Goal: Task Accomplishment & Management: Complete application form

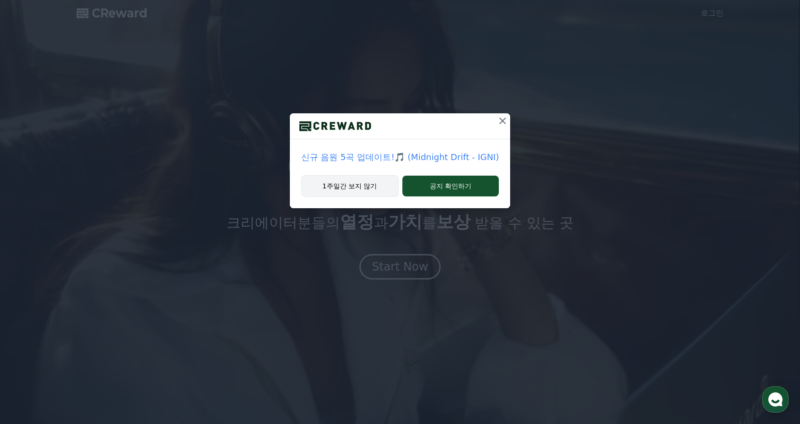
click at [372, 190] on button "1주일간 보지 않기" at bounding box center [349, 186] width 97 height 22
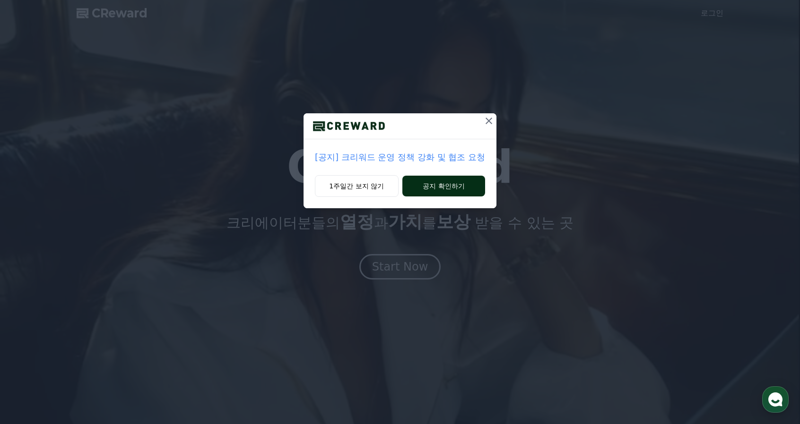
click at [407, 184] on button "공지 확인하기" at bounding box center [443, 186] width 83 height 21
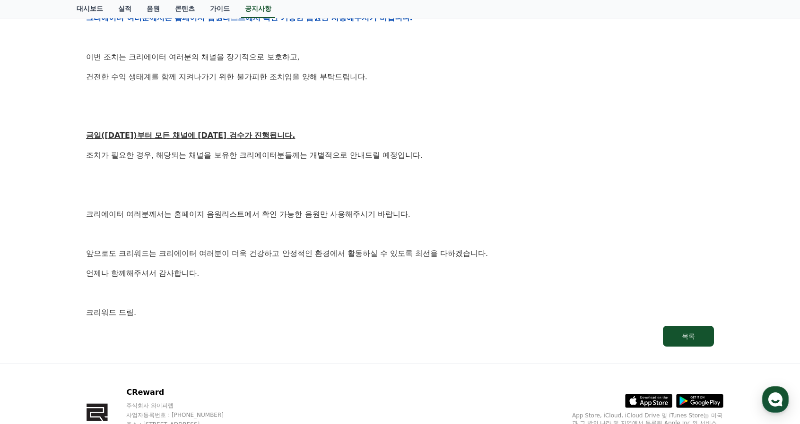
scroll to position [473, 0]
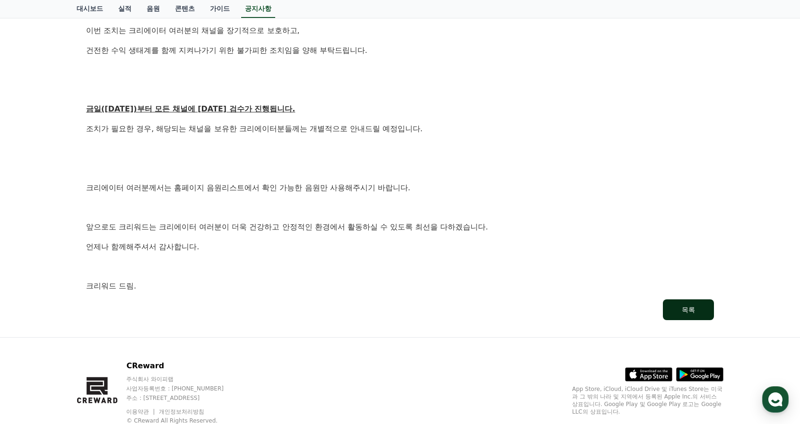
click at [672, 309] on button "목록" at bounding box center [688, 310] width 51 height 21
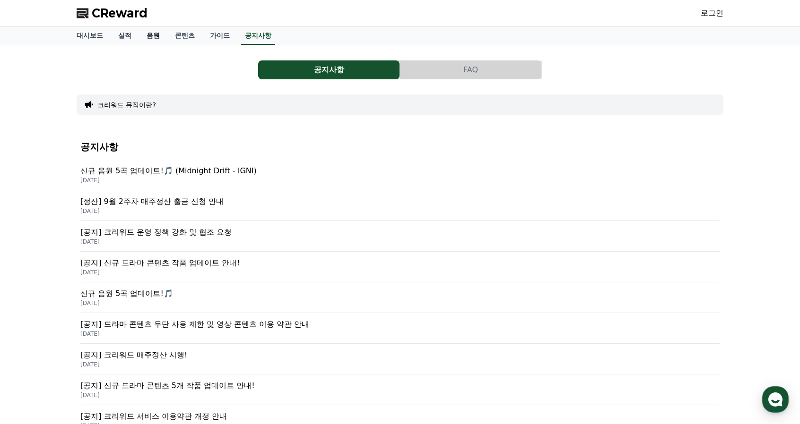
click at [151, 37] on link "음원" at bounding box center [153, 36] width 28 height 18
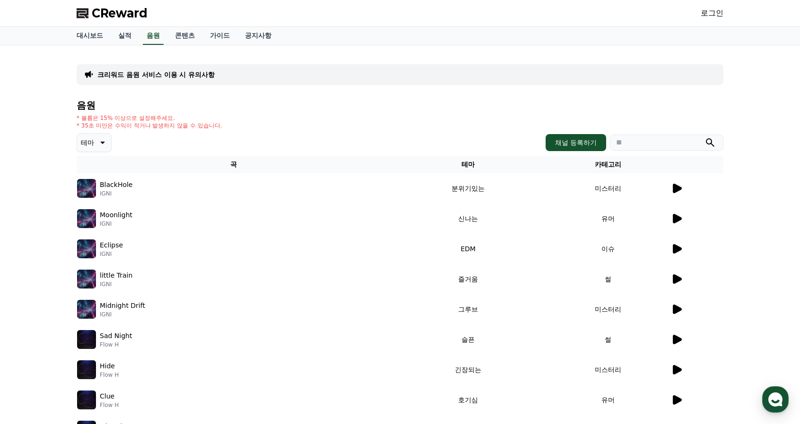
click at [676, 216] on icon at bounding box center [677, 218] width 9 height 9
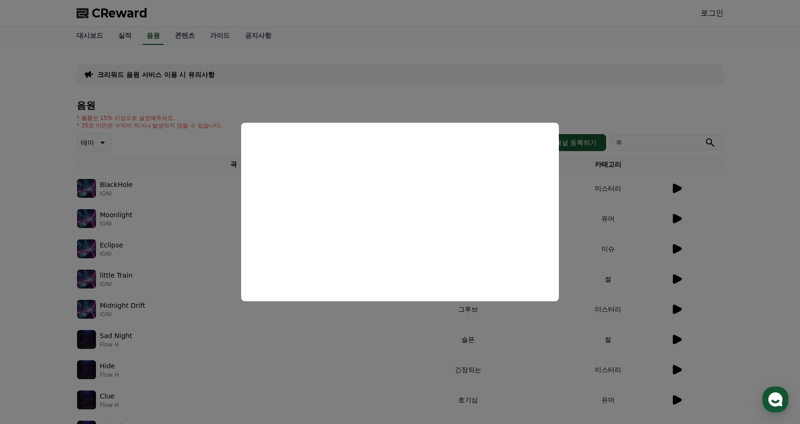
click at [689, 35] on button "close modal" at bounding box center [400, 212] width 800 height 424
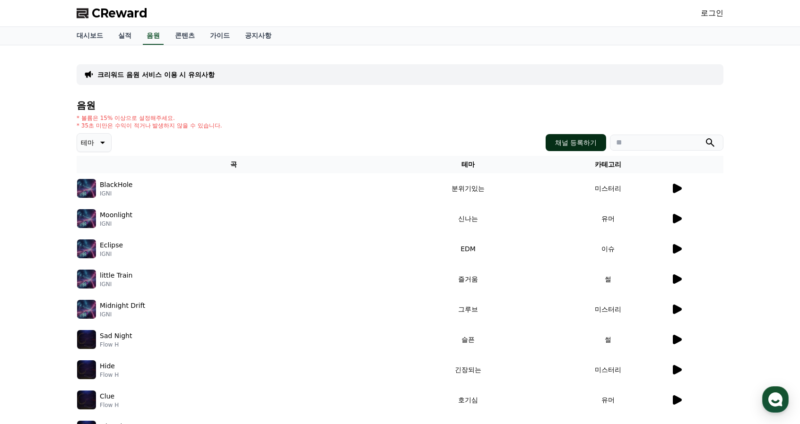
click at [568, 145] on button "채널 등록하기" at bounding box center [575, 142] width 61 height 17
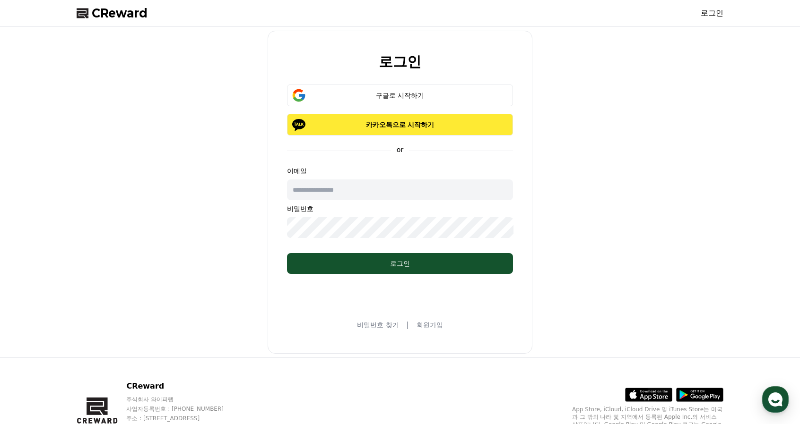
click at [394, 122] on p "카카오톡으로 시작하기" at bounding box center [400, 124] width 199 height 9
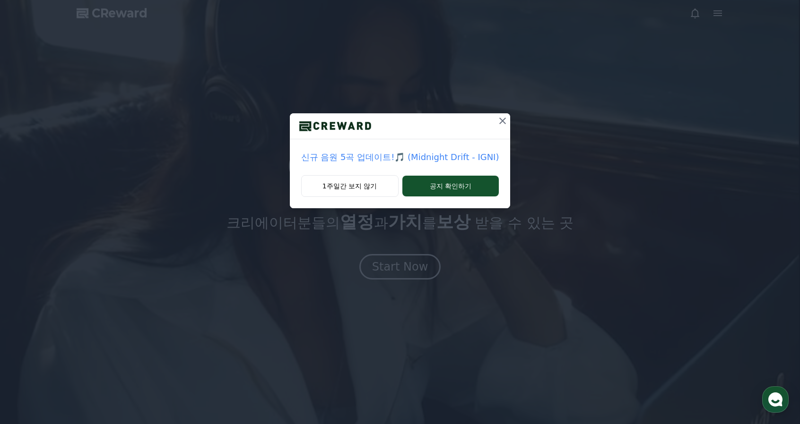
click at [401, 267] on div "신규 음원 5곡 업데이트!🎵 (Midnight Drift - IGNI) 1주일간 보지 않기 공지 확인하기" at bounding box center [400, 212] width 800 height 424
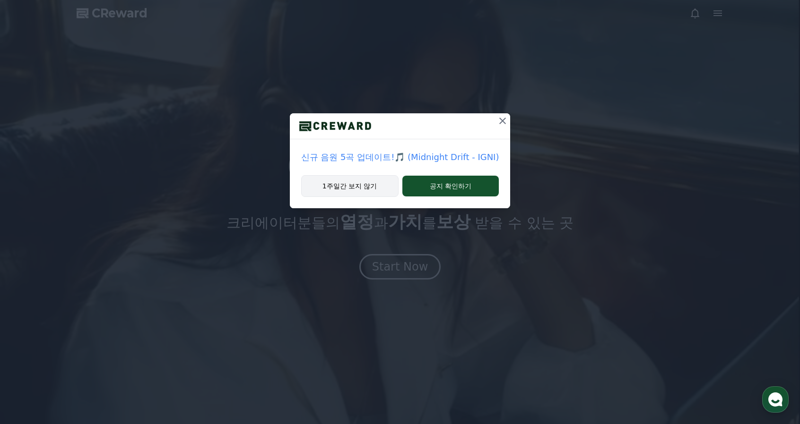
click at [380, 187] on button "1주일간 보지 않기" at bounding box center [349, 186] width 97 height 22
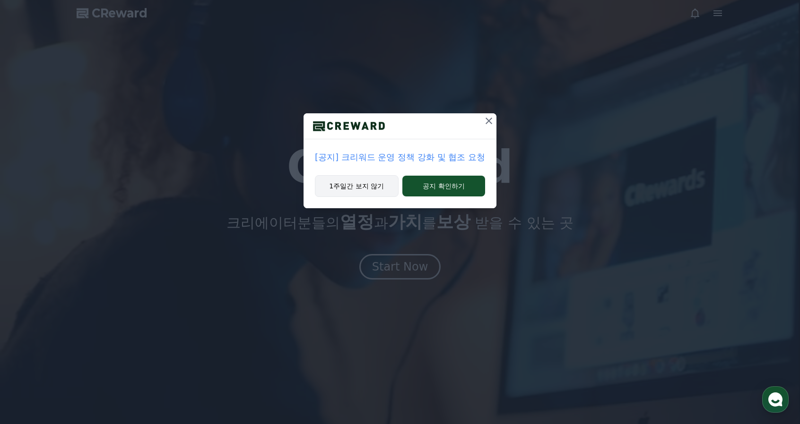
click at [350, 185] on button "1주일간 보지 않기" at bounding box center [357, 186] width 84 height 22
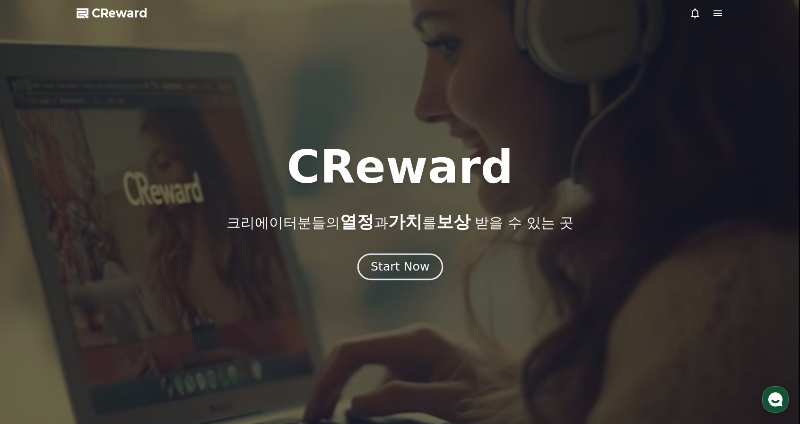
click at [393, 267] on div "Start Now" at bounding box center [400, 267] width 59 height 16
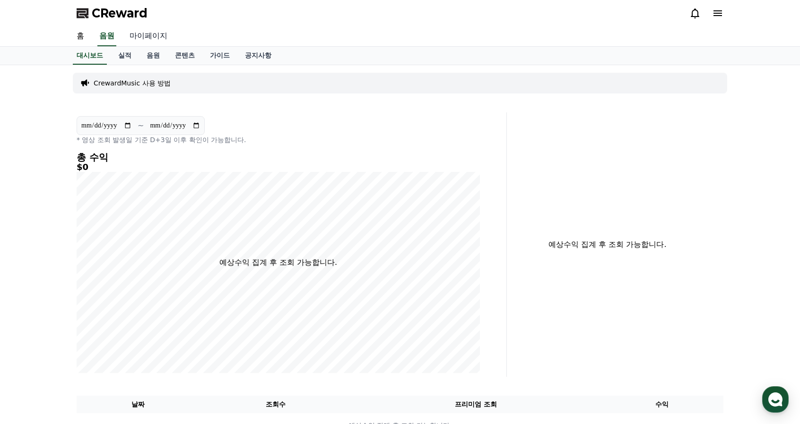
click at [152, 32] on link "마이페이지" at bounding box center [148, 36] width 53 height 20
select select "**********"
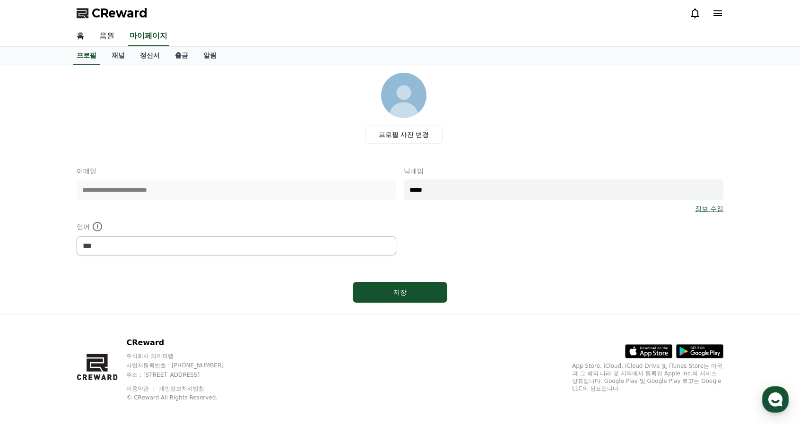
click at [717, 12] on icon at bounding box center [717, 13] width 11 height 11
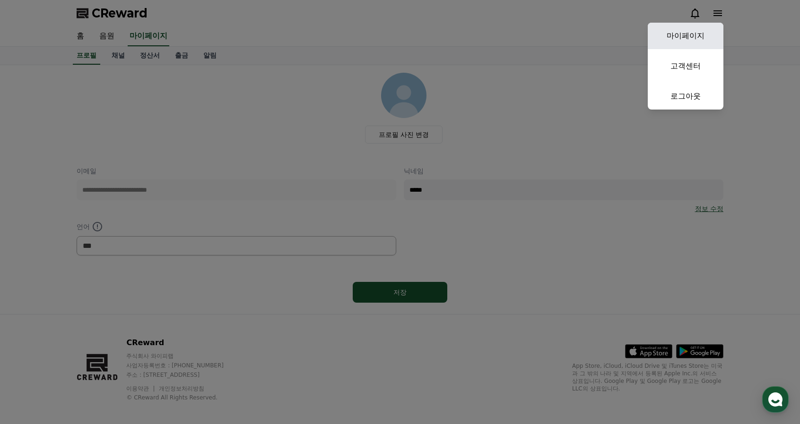
click at [687, 37] on link "마이페이지" at bounding box center [686, 36] width 76 height 26
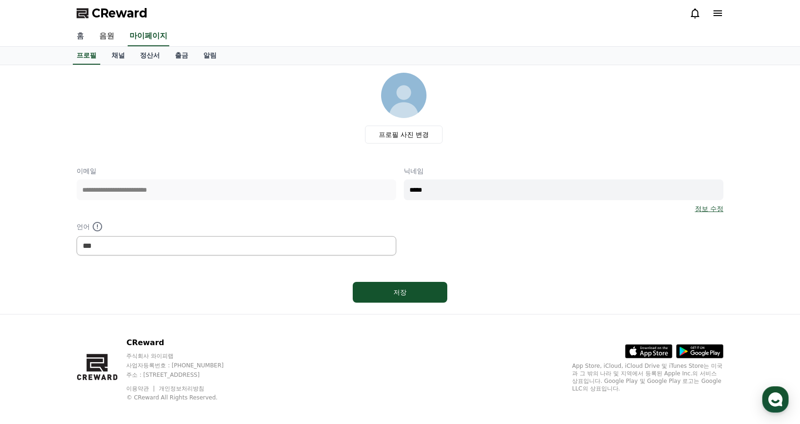
click at [76, 35] on link "홈" at bounding box center [80, 36] width 23 height 20
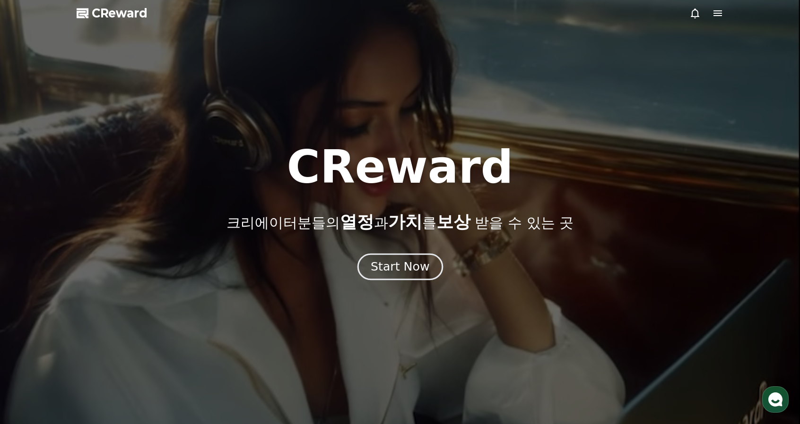
click at [395, 269] on div "Start Now" at bounding box center [400, 267] width 59 height 16
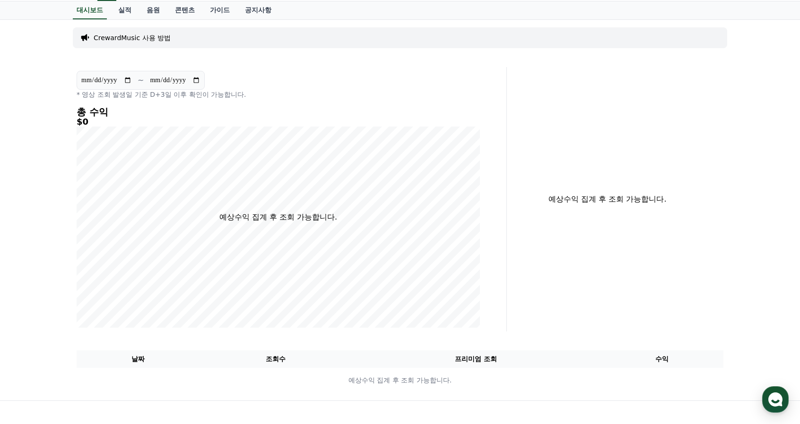
scroll to position [44, 0]
click at [567, 200] on p "예상수익 집계 후 조회 가능합니다." at bounding box center [607, 200] width 187 height 11
click at [121, 13] on link "실적" at bounding box center [125, 11] width 28 height 18
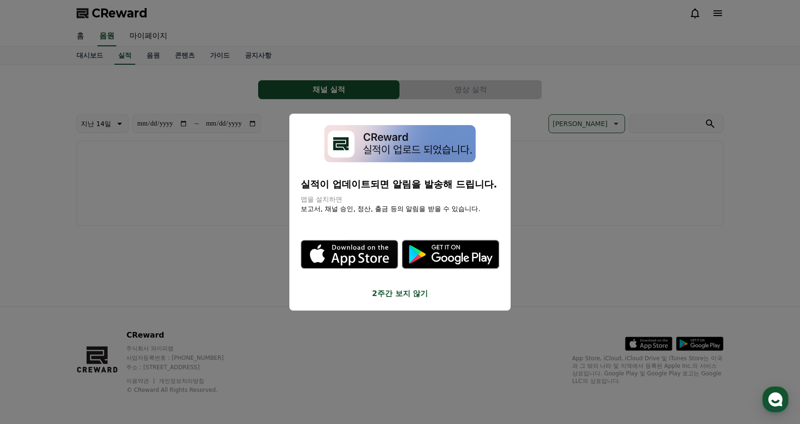
click at [408, 139] on img "modal" at bounding box center [399, 143] width 151 height 37
click at [576, 147] on button "close modal" at bounding box center [400, 212] width 800 height 424
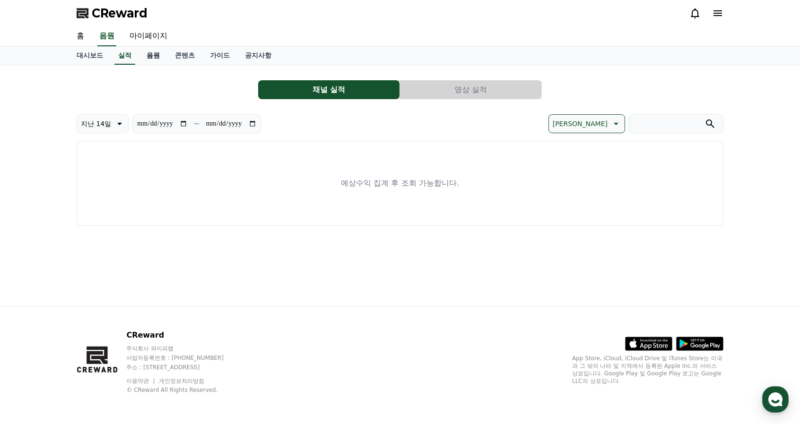
click at [144, 57] on link "음원" at bounding box center [153, 56] width 28 height 18
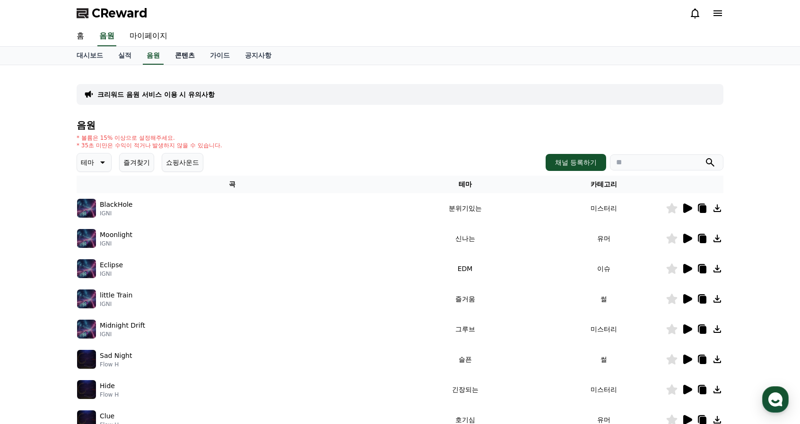
click at [182, 53] on link "콘텐츠" at bounding box center [184, 56] width 35 height 18
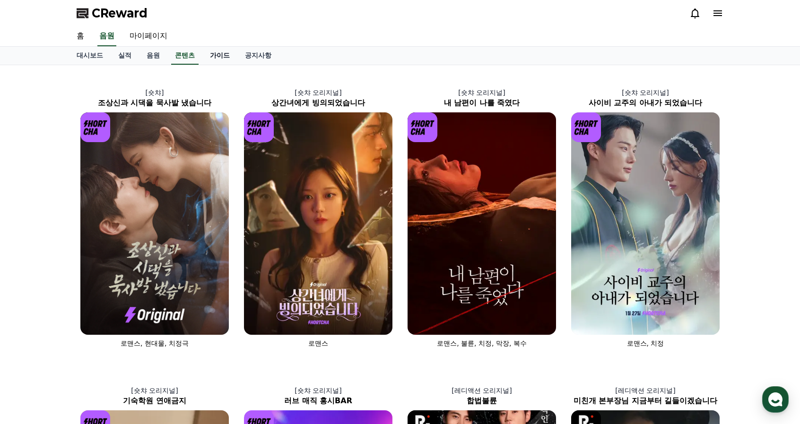
click at [222, 59] on link "가이드" at bounding box center [219, 56] width 35 height 18
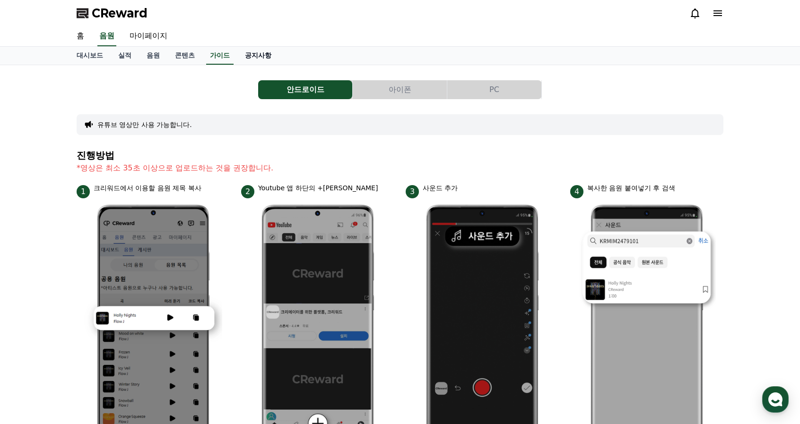
click at [245, 55] on link "공지사항" at bounding box center [258, 56] width 42 height 18
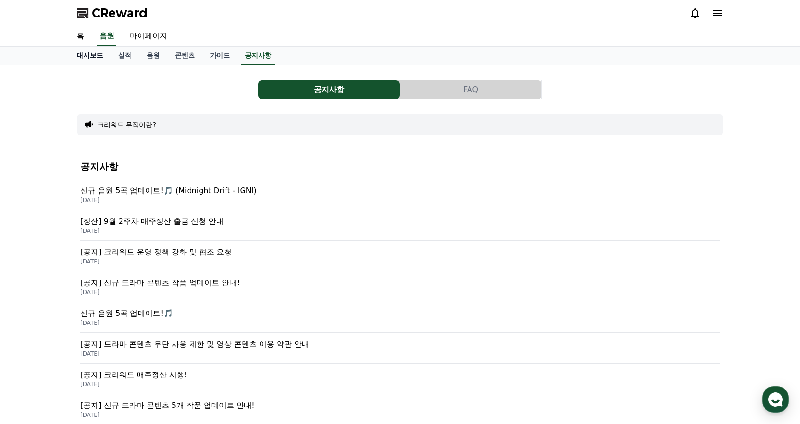
click at [88, 51] on link "대시보드" at bounding box center [90, 56] width 42 height 18
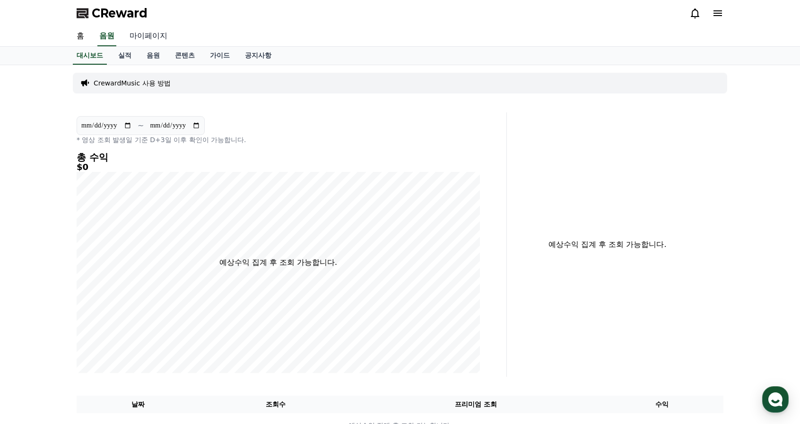
click at [162, 32] on link "마이페이지" at bounding box center [148, 36] width 53 height 20
select select "**********"
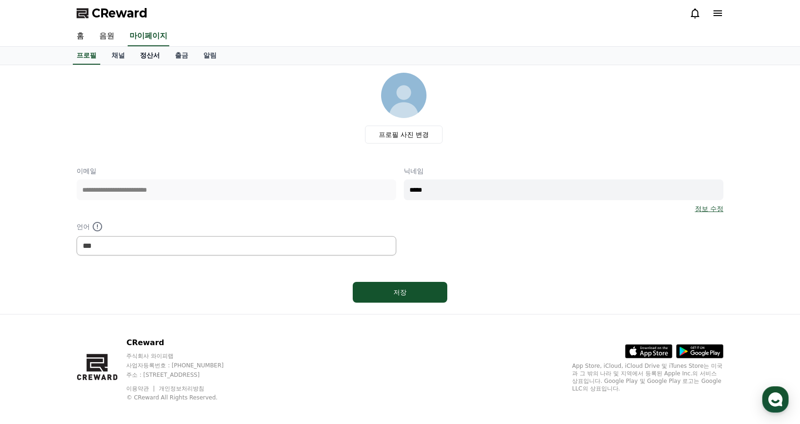
click at [152, 56] on link "정산서" at bounding box center [149, 56] width 35 height 18
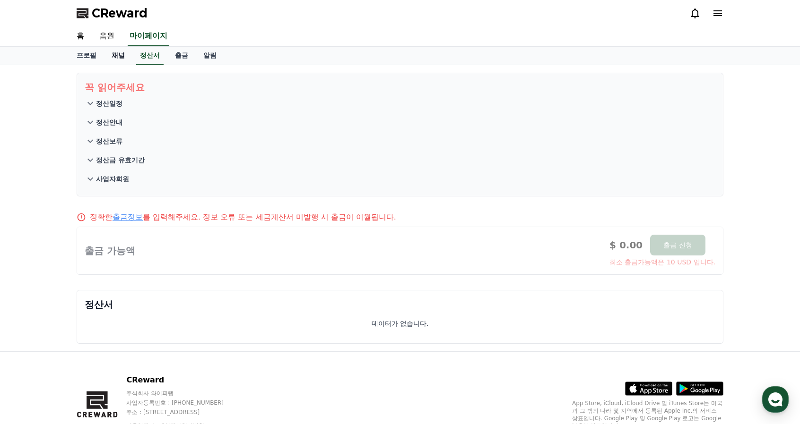
click at [117, 55] on link "채널" at bounding box center [118, 56] width 28 height 18
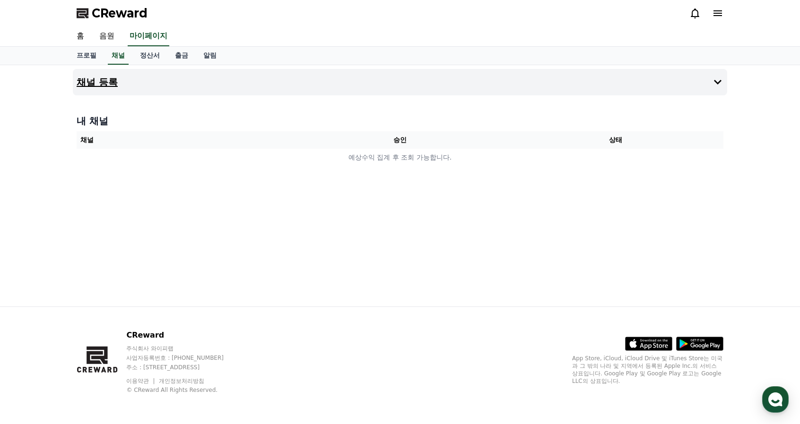
click at [110, 82] on h4 "채널 등록" at bounding box center [97, 82] width 41 height 10
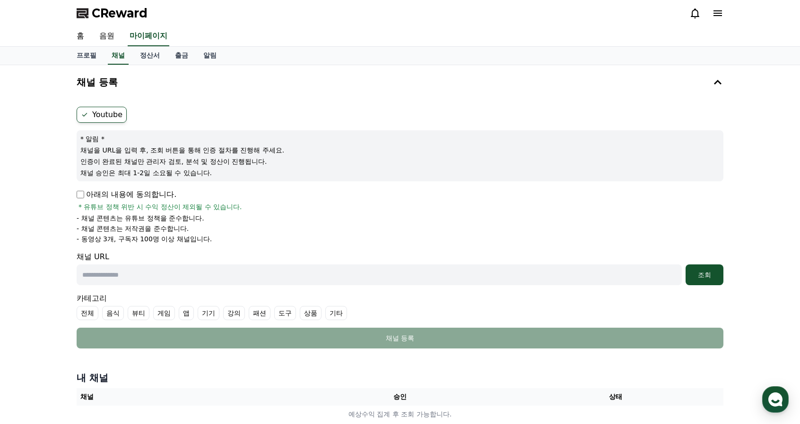
click at [98, 271] on input "text" at bounding box center [379, 275] width 605 height 21
paste input "**********"
type input "**********"
click at [693, 272] on div "조회" at bounding box center [704, 274] width 30 height 9
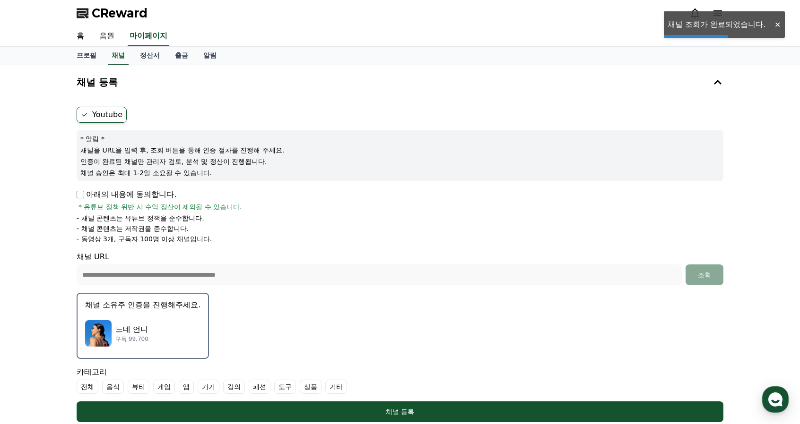
click at [101, 322] on img "button" at bounding box center [98, 333] width 26 height 26
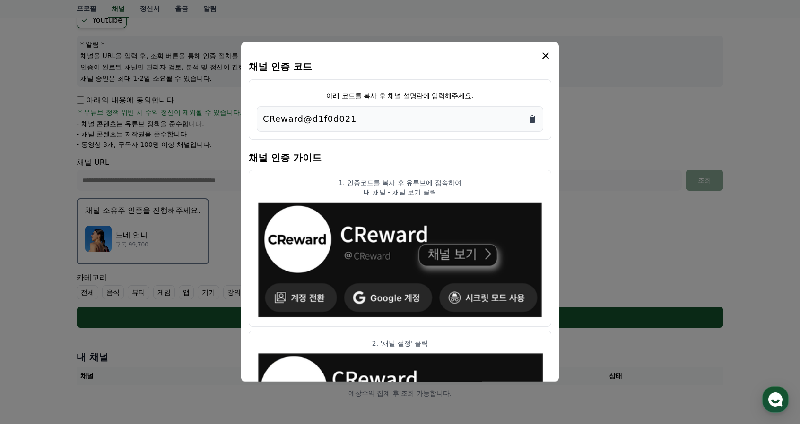
click at [534, 118] on icon "Copy to clipboard" at bounding box center [532, 119] width 6 height 7
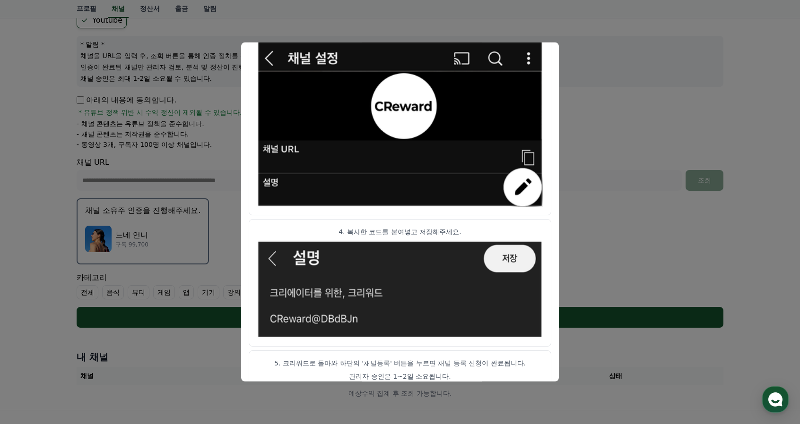
scroll to position [475, 0]
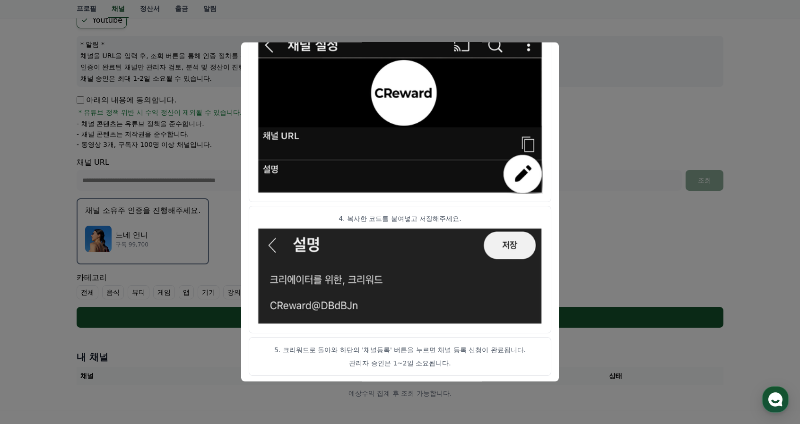
click at [682, 223] on button "close modal" at bounding box center [400, 212] width 800 height 424
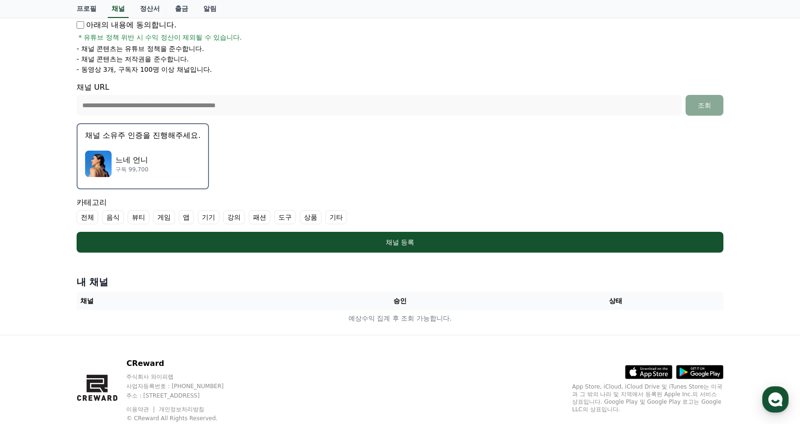
scroll to position [189, 0]
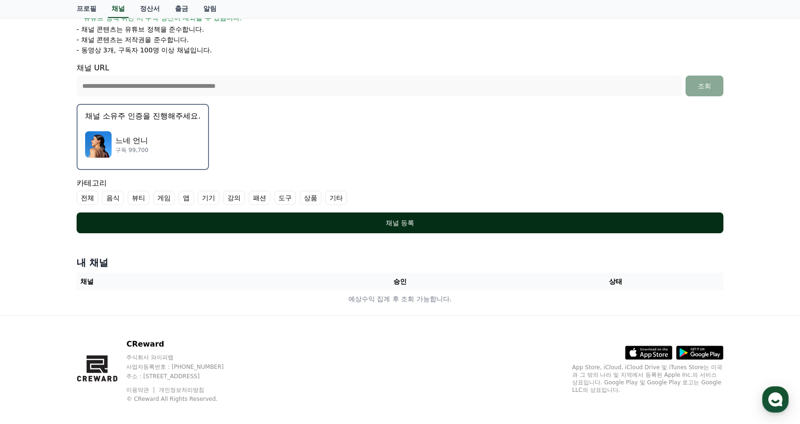
click at [385, 218] on div "채널 등록" at bounding box center [399, 222] width 609 height 9
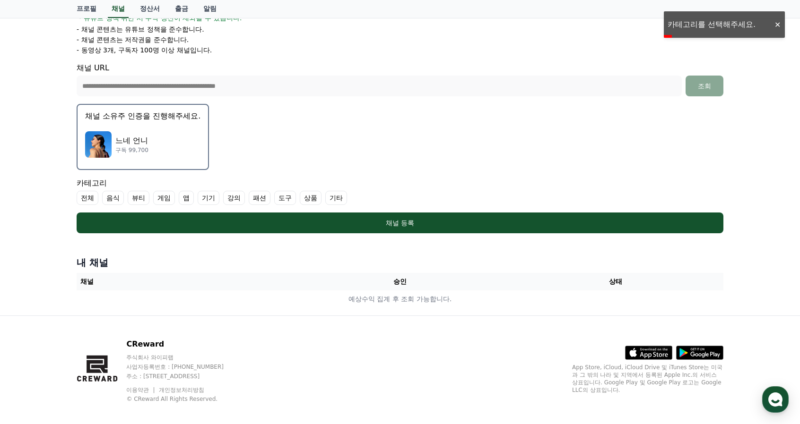
click at [325, 197] on label "기타" at bounding box center [336, 198] width 22 height 14
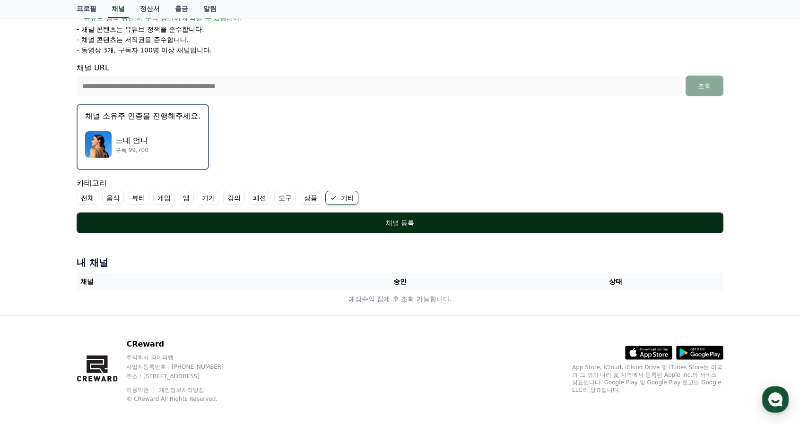
click at [273, 218] on div "채널 등록" at bounding box center [399, 222] width 609 height 9
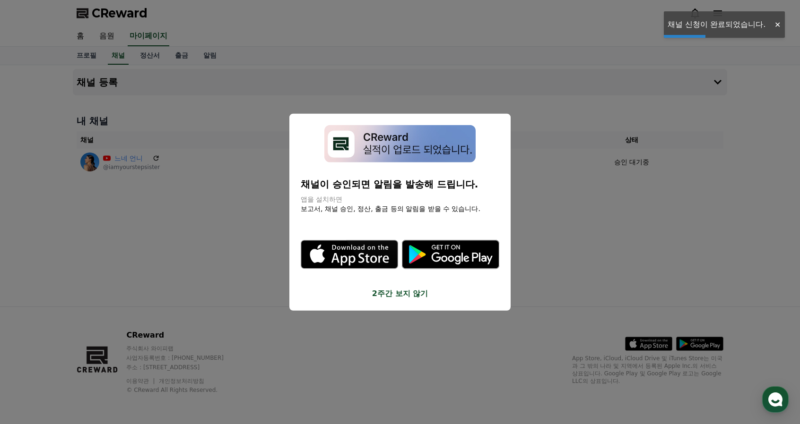
click at [595, 218] on button "close modal" at bounding box center [400, 212] width 800 height 424
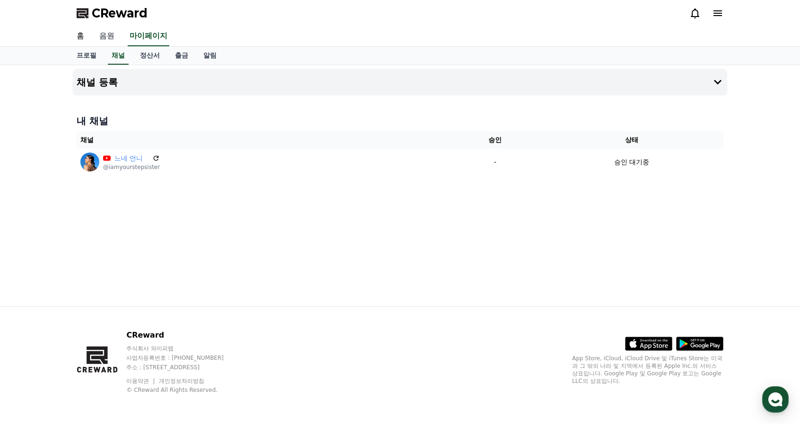
click at [108, 33] on link "음원" at bounding box center [107, 36] width 30 height 20
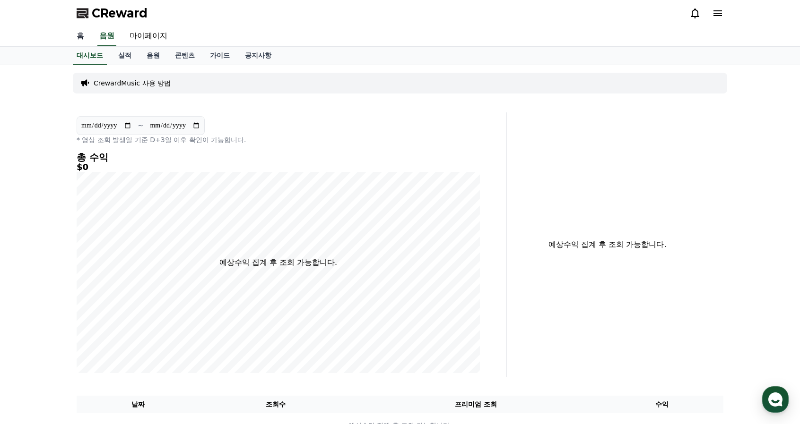
click at [79, 35] on link "홈" at bounding box center [80, 36] width 23 height 20
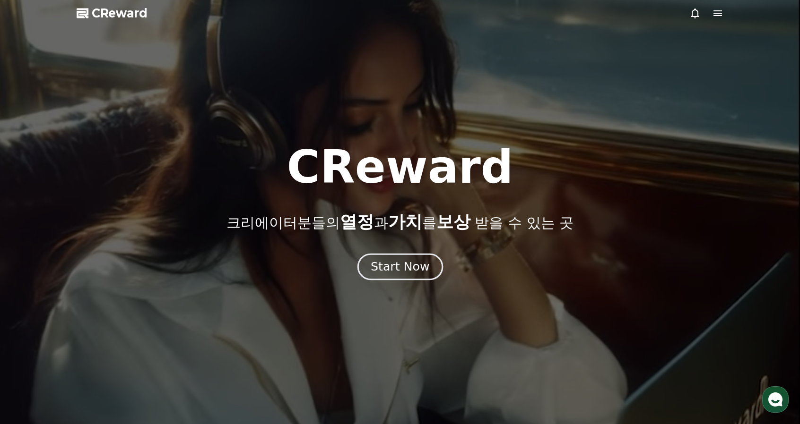
click at [406, 266] on div "Start Now" at bounding box center [400, 267] width 59 height 16
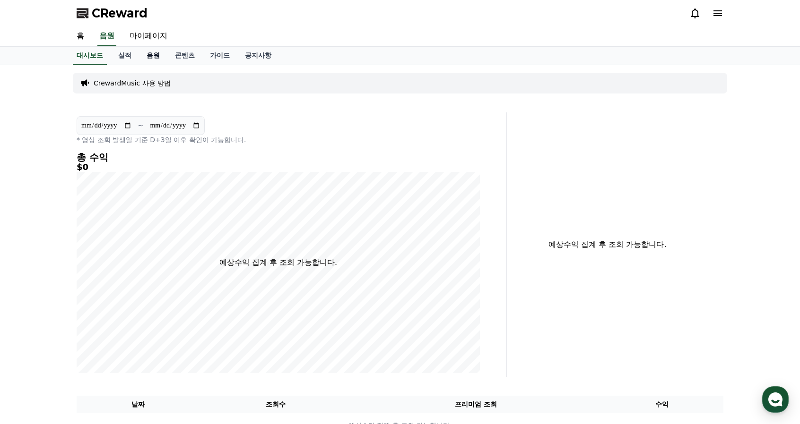
click at [156, 55] on link "음원" at bounding box center [153, 56] width 28 height 18
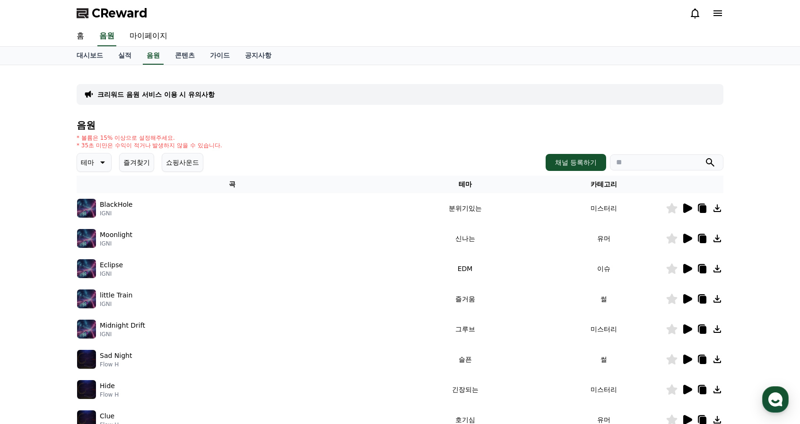
click at [687, 237] on icon at bounding box center [687, 238] width 9 height 9
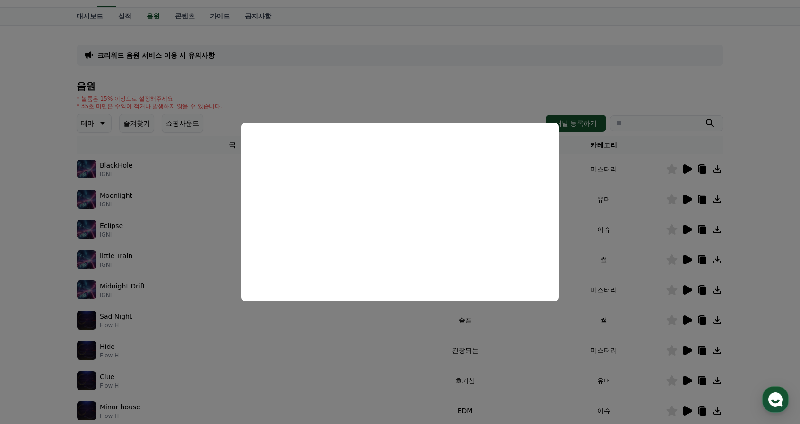
scroll to position [47, 0]
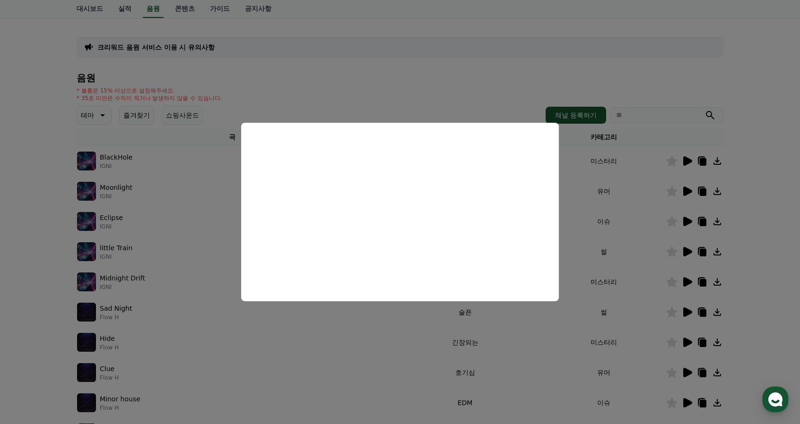
click at [692, 371] on button "close modal" at bounding box center [400, 212] width 800 height 424
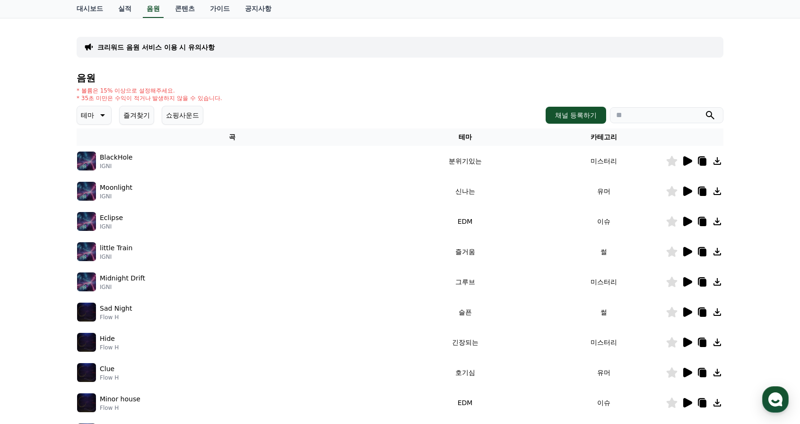
click at [685, 372] on icon at bounding box center [687, 372] width 9 height 9
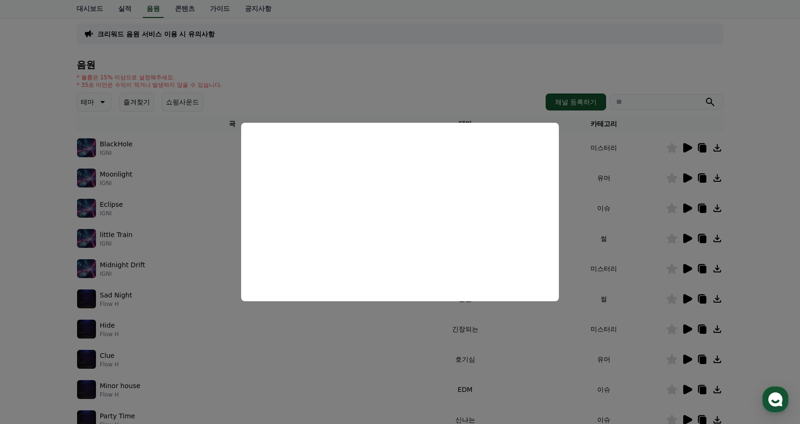
scroll to position [95, 0]
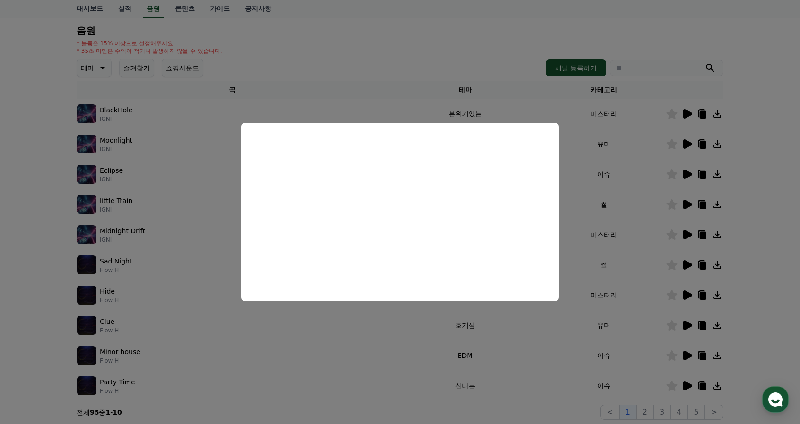
click at [692, 386] on button "close modal" at bounding box center [400, 212] width 800 height 424
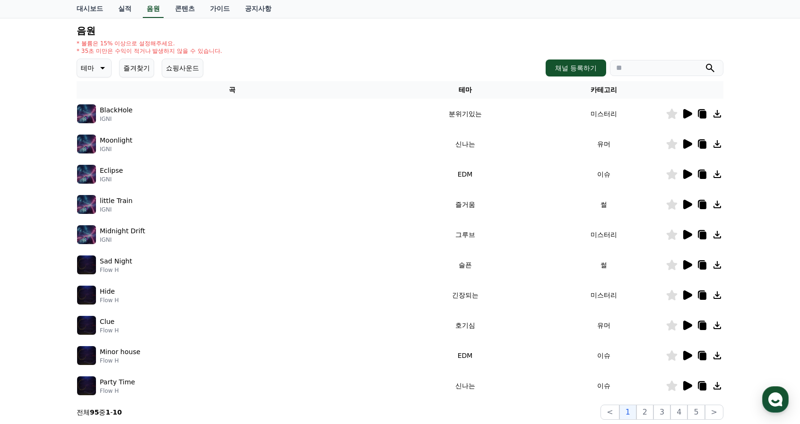
click at [688, 386] on icon at bounding box center [687, 385] width 9 height 9
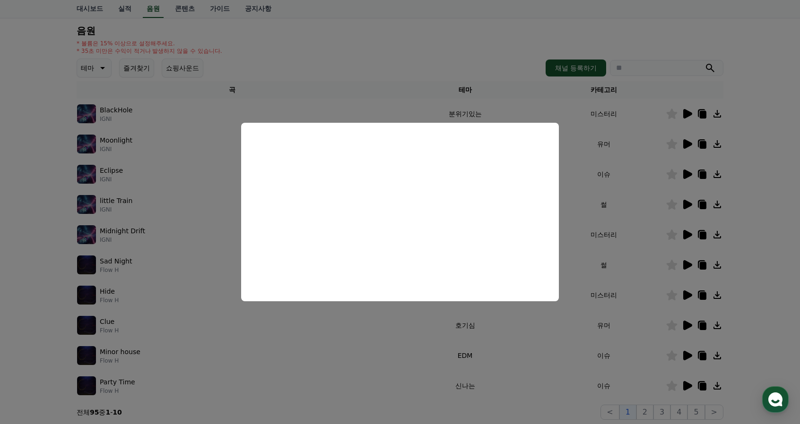
click at [651, 411] on button "close modal" at bounding box center [400, 212] width 800 height 424
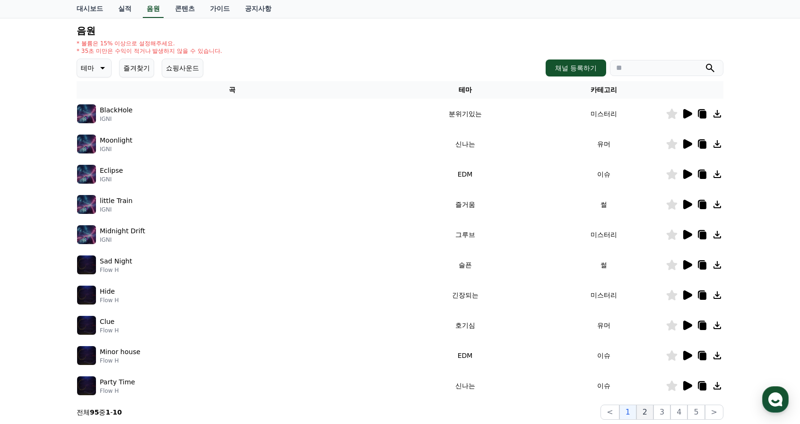
click at [650, 411] on button "2" at bounding box center [644, 412] width 17 height 15
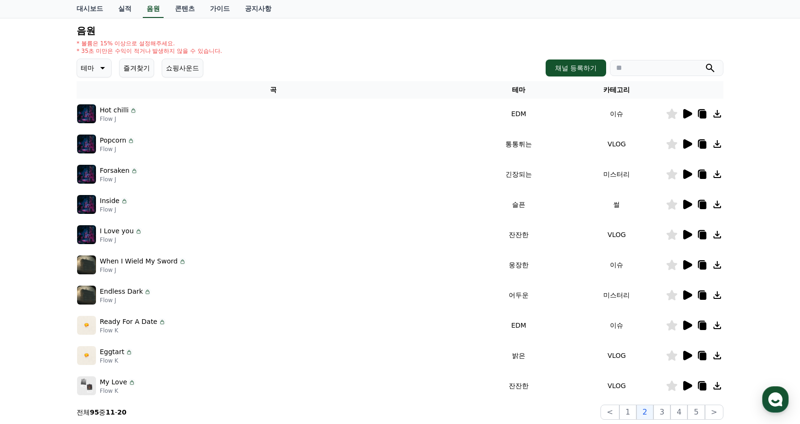
click at [690, 148] on icon at bounding box center [686, 143] width 11 height 11
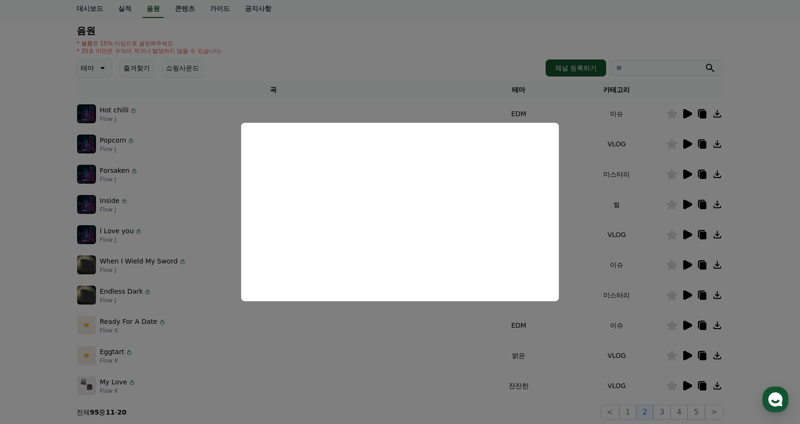
click at [687, 355] on button "close modal" at bounding box center [400, 212] width 800 height 424
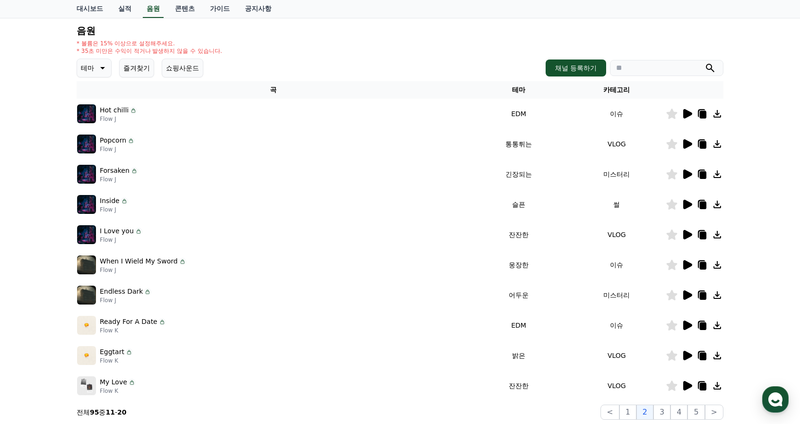
click at [686, 352] on icon at bounding box center [687, 355] width 9 height 9
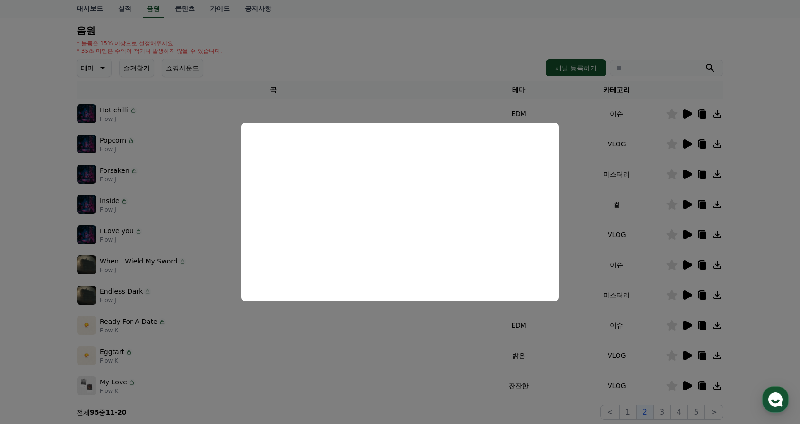
click at [511, 381] on button "close modal" at bounding box center [400, 212] width 800 height 424
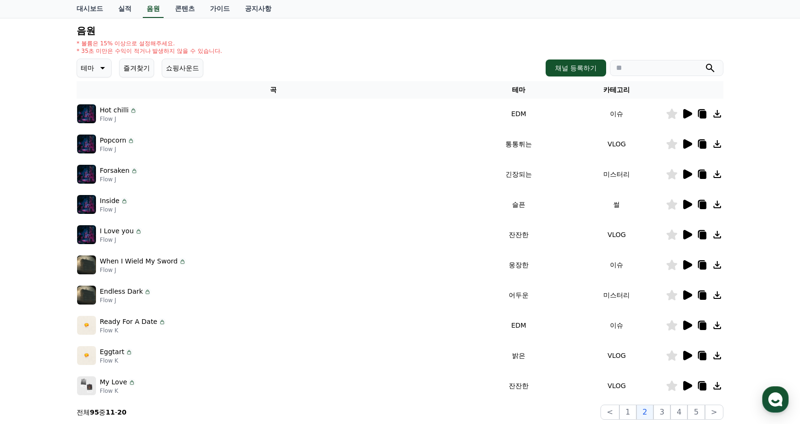
click at [575, 396] on td "VLOG" at bounding box center [617, 386] width 98 height 30
click at [669, 415] on button "3" at bounding box center [661, 412] width 17 height 15
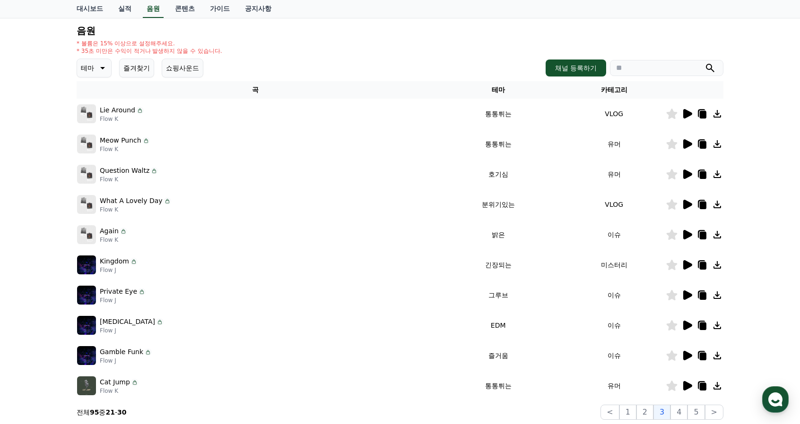
click at [690, 176] on icon at bounding box center [686, 174] width 11 height 11
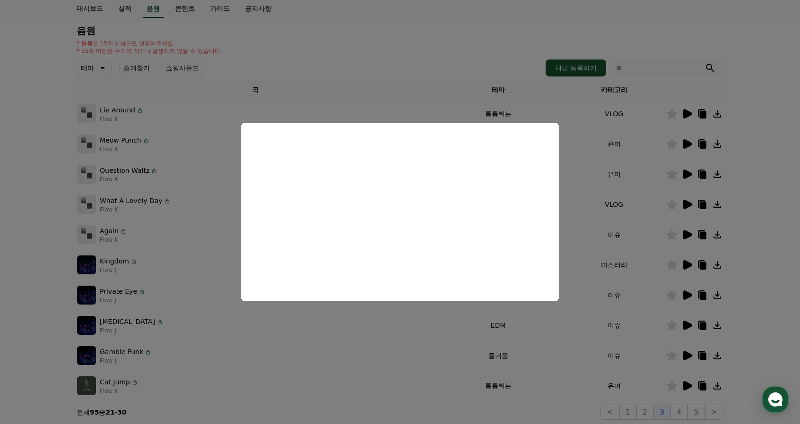
click at [739, 251] on button "close modal" at bounding box center [400, 212] width 800 height 424
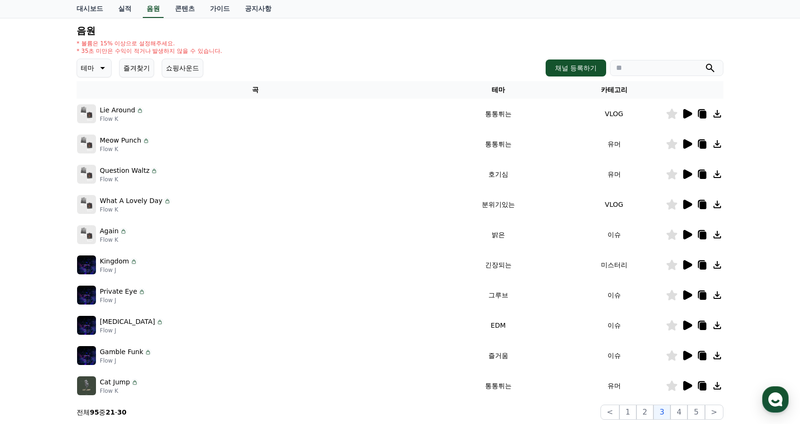
click at [688, 174] on icon at bounding box center [687, 174] width 9 height 9
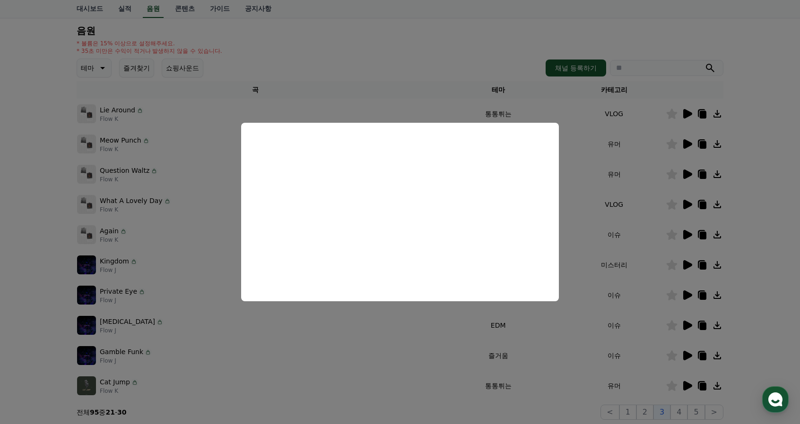
drag, startPoint x: 788, startPoint y: 156, endPoint x: 781, endPoint y: 159, distance: 8.5
click at [789, 156] on button "close modal" at bounding box center [400, 212] width 800 height 424
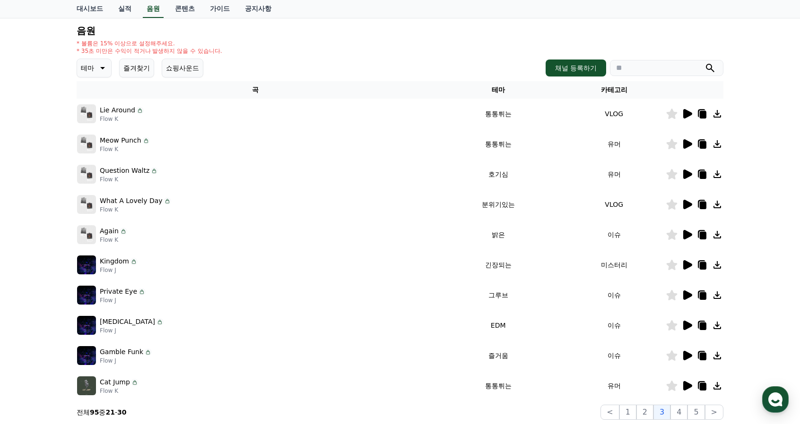
click at [683, 142] on icon at bounding box center [687, 143] width 9 height 9
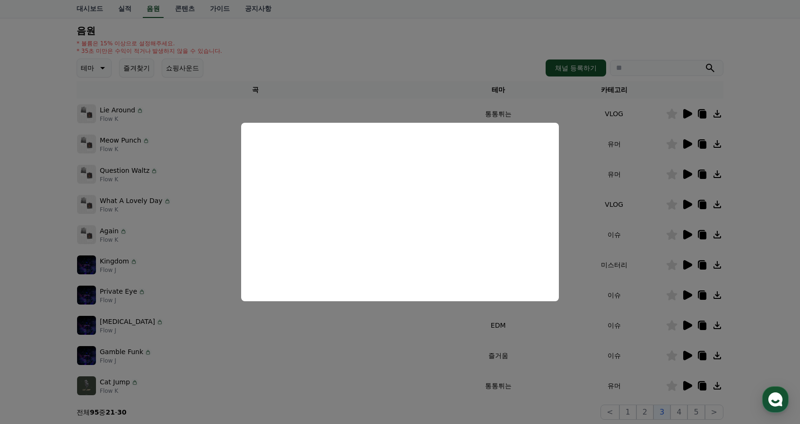
click at [686, 114] on button "close modal" at bounding box center [400, 212] width 800 height 424
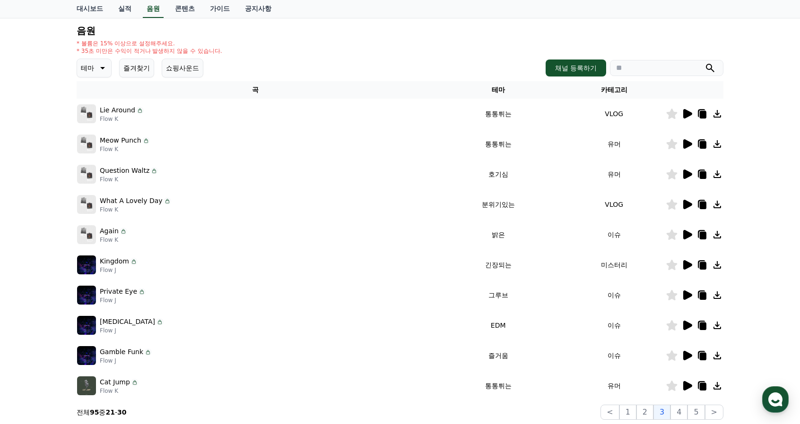
click at [681, 112] on icon at bounding box center [686, 113] width 11 height 11
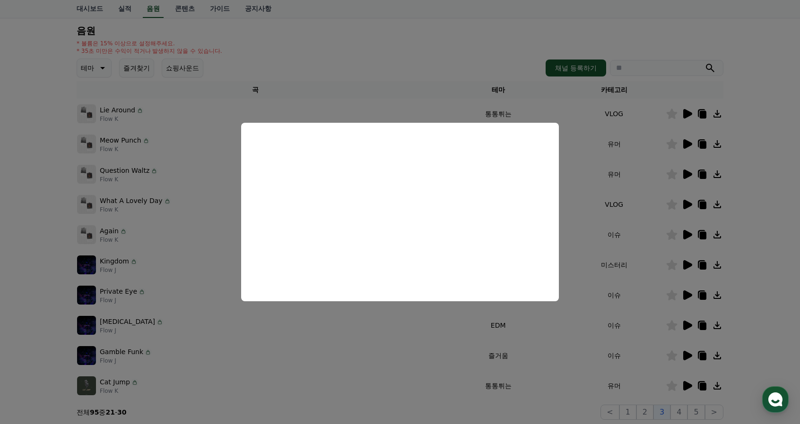
click at [688, 173] on button "close modal" at bounding box center [400, 212] width 800 height 424
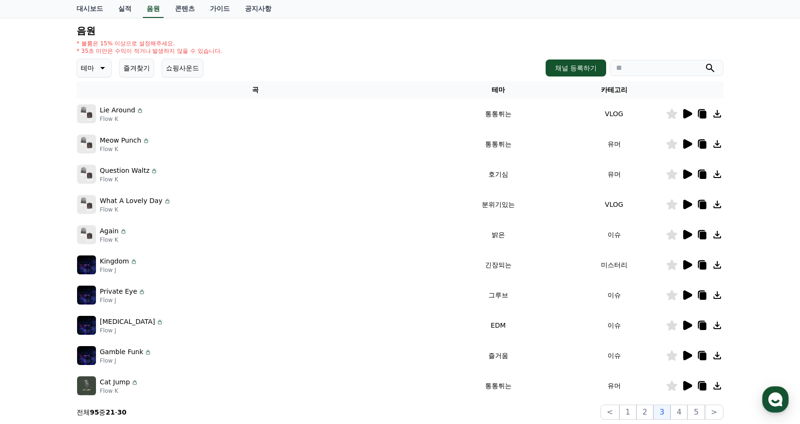
click at [686, 173] on icon at bounding box center [687, 174] width 9 height 9
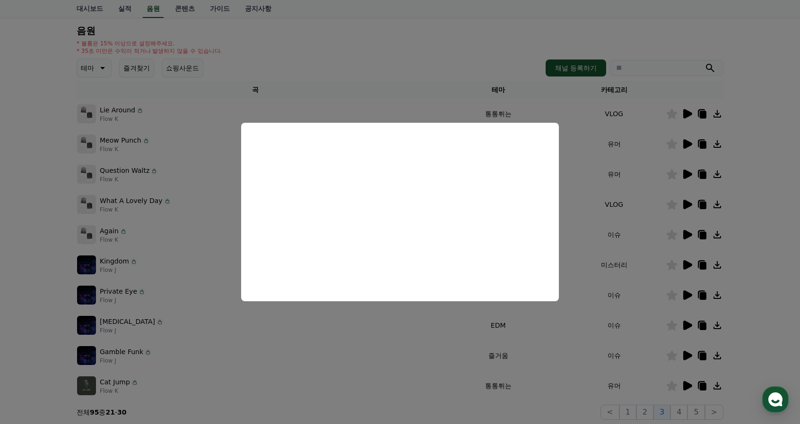
click at [771, 180] on button "close modal" at bounding box center [400, 212] width 800 height 424
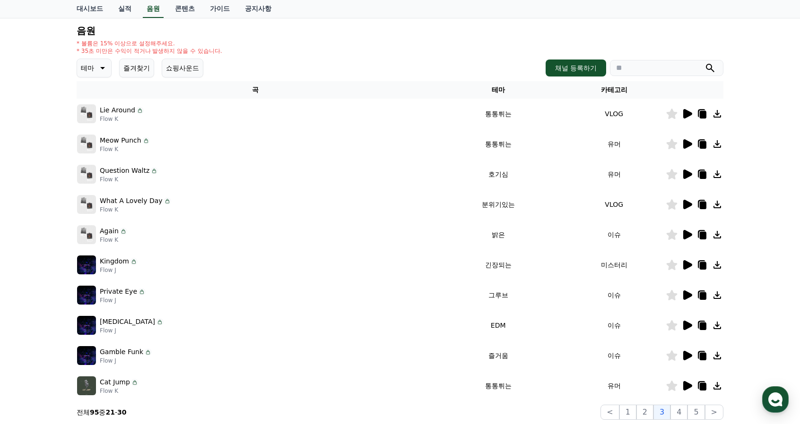
click at [702, 175] on icon at bounding box center [703, 176] width 7 height 8
click at [700, 173] on icon at bounding box center [703, 176] width 7 height 8
click at [766, 225] on div "크리워드 음원 서비스 이용 시 유의사항 음원 * 볼륨은 15% 이상으로 설정해주세요. * 35초 미만은 수익이 적거나 발생하지 않을 수 있습니…" at bounding box center [400, 199] width 800 height 457
